Goal: Transaction & Acquisition: Subscribe to service/newsletter

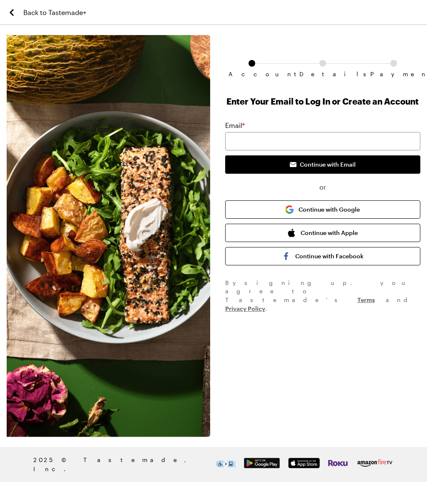
click at [283, 210] on button "Continue with Google" at bounding box center [322, 209] width 195 height 18
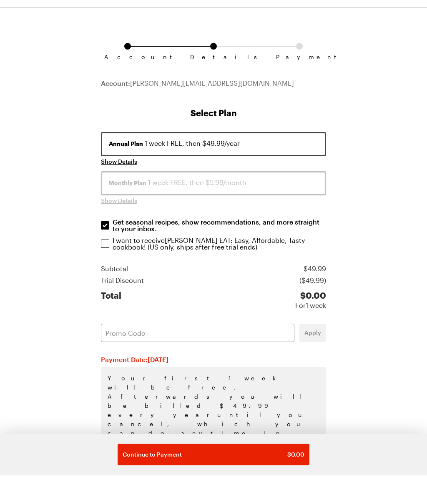
scroll to position [15, 0]
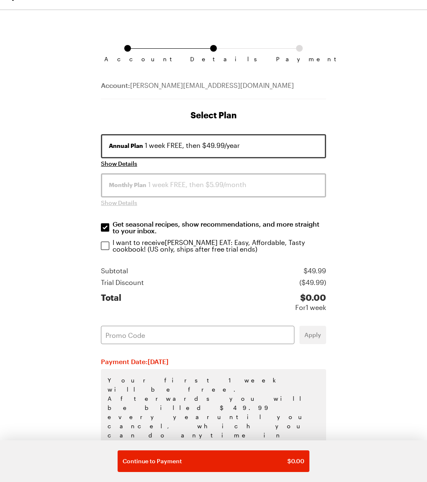
click at [160, 184] on div "Monthly Plan 1 week FREE, then $5.99/month" at bounding box center [213, 185] width 209 height 10
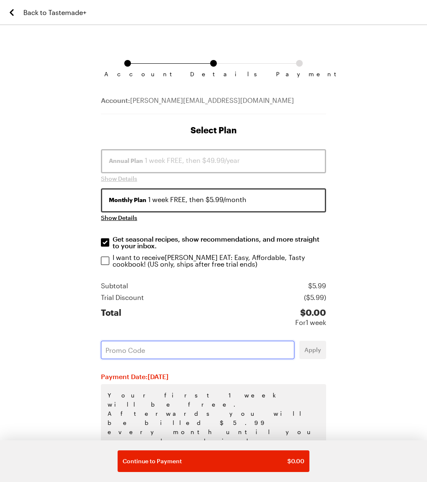
click at [119, 350] on input "text" at bounding box center [197, 350] width 193 height 18
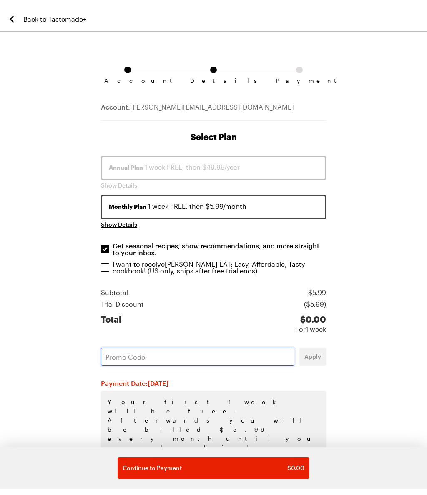
scroll to position [2, 0]
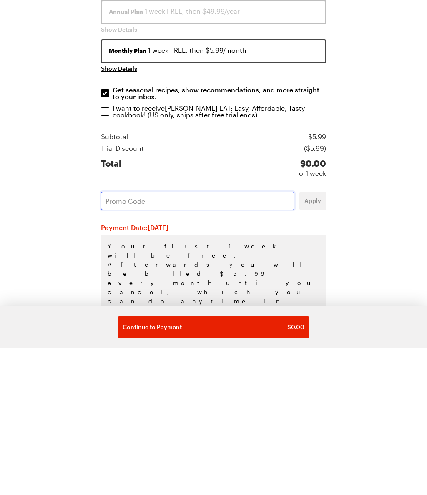
paste input "PTSZZGWZ"
type input "PTSZZGWZ"
click at [126, 252] on p "I want to receive [PERSON_NAME] EAT: Easy, Affordable, Tasty cookbook ! (US onl…" at bounding box center [220, 258] width 214 height 13
click at [109, 255] on input "I want to receive [PERSON_NAME] EAT: Easy, Affordable, Tasty cookbook ! (US onl…" at bounding box center [105, 259] width 8 height 8
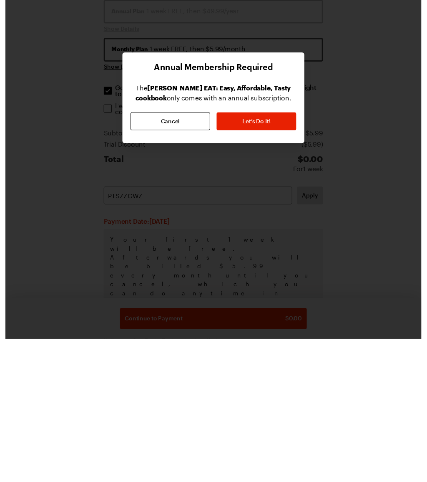
scroll to position [15, 0]
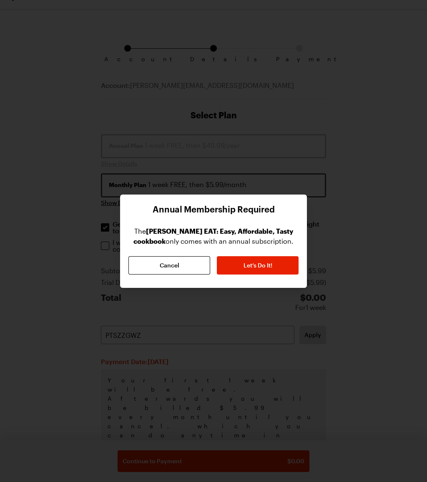
click at [163, 258] on button "Cancel" at bounding box center [169, 265] width 82 height 18
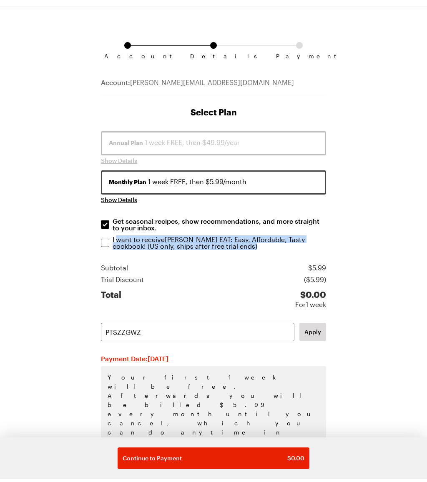
scroll to position [0, 0]
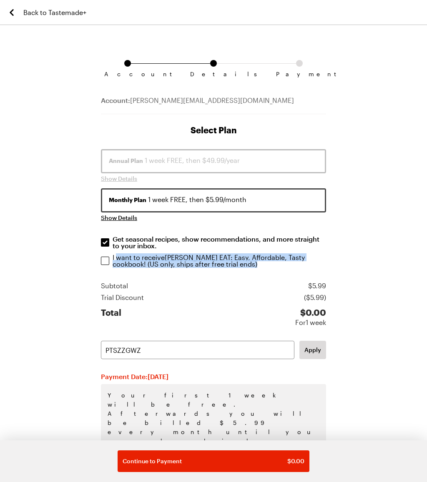
click at [47, 233] on div "Account Details Payment Account: [PERSON_NAME][EMAIL_ADDRESS][DOMAIN_NAME] Sele…" at bounding box center [213, 310] width 427 height 551
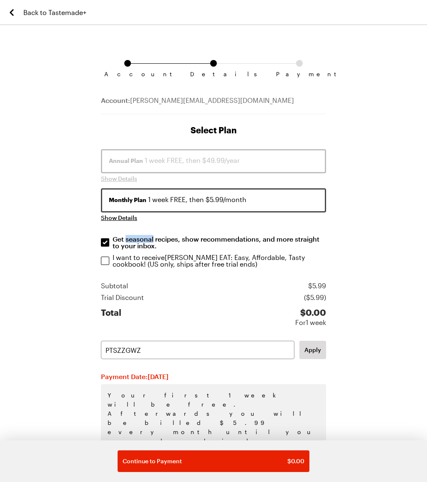
click at [130, 236] on p "Get seasonal recipes, show recommendations, and more straight to your inbox." at bounding box center [220, 242] width 214 height 13
click at [109, 238] on input "Get seasonal recipes, show recommendations, and more straight to your inbox. Ge…" at bounding box center [105, 242] width 8 height 8
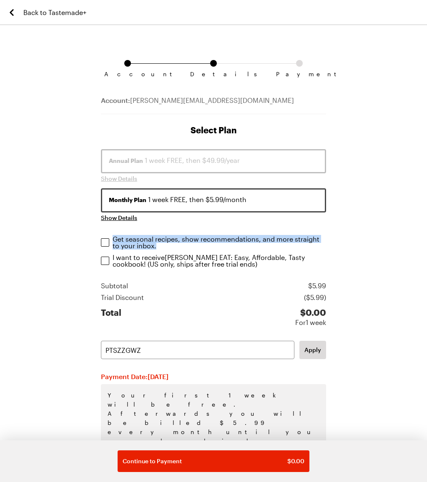
click at [109, 242] on input "Get seasonal recipes, show recommendations, and more straight to your inbox. Ge…" at bounding box center [105, 242] width 8 height 8
checkbox input "true"
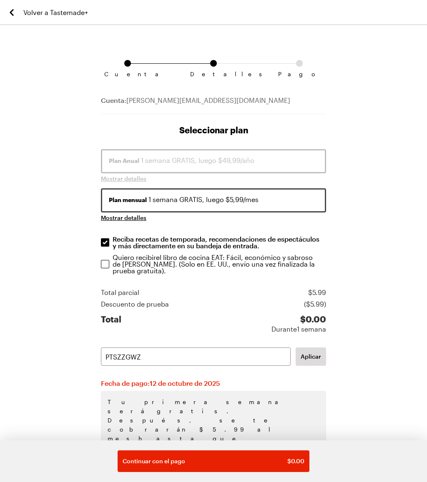
scroll to position [30, 0]
